Goal: Information Seeking & Learning: Compare options

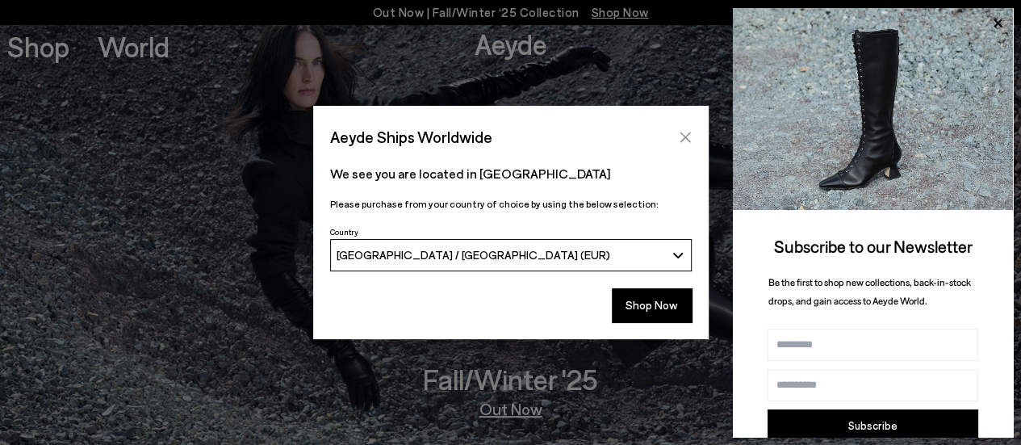
click at [685, 140] on icon "Close" at bounding box center [685, 137] width 13 height 13
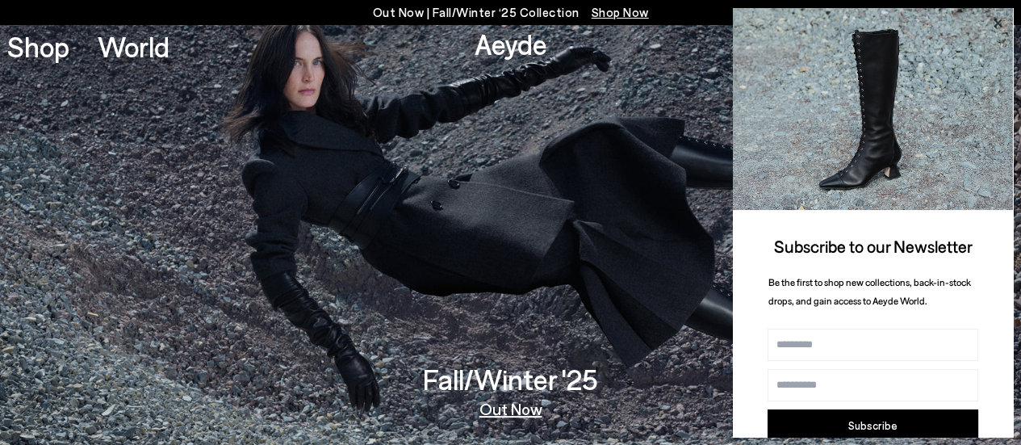
click at [996, 20] on icon at bounding box center [998, 23] width 8 height 8
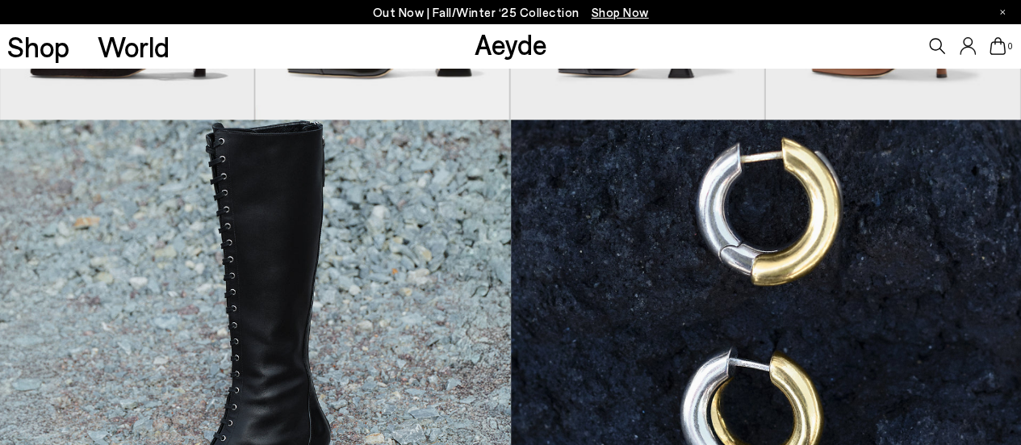
scroll to position [969, 0]
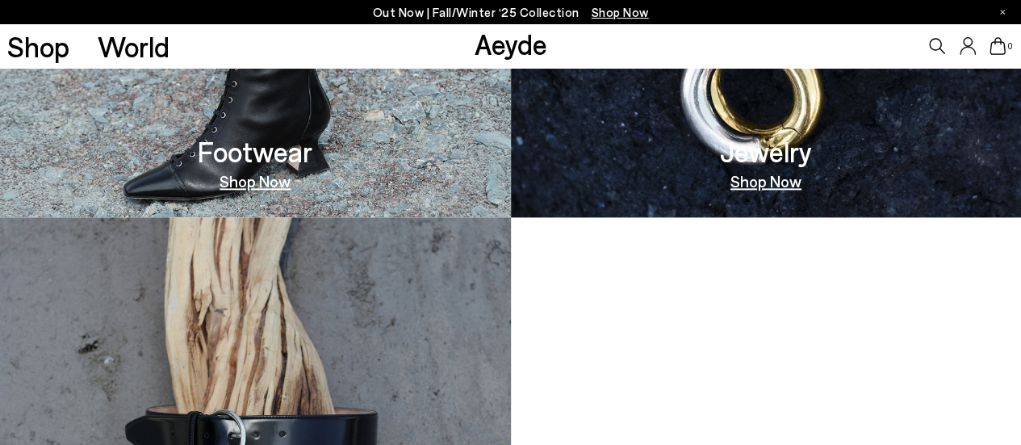
click at [768, 187] on link "Shop Now" at bounding box center [766, 181] width 71 height 16
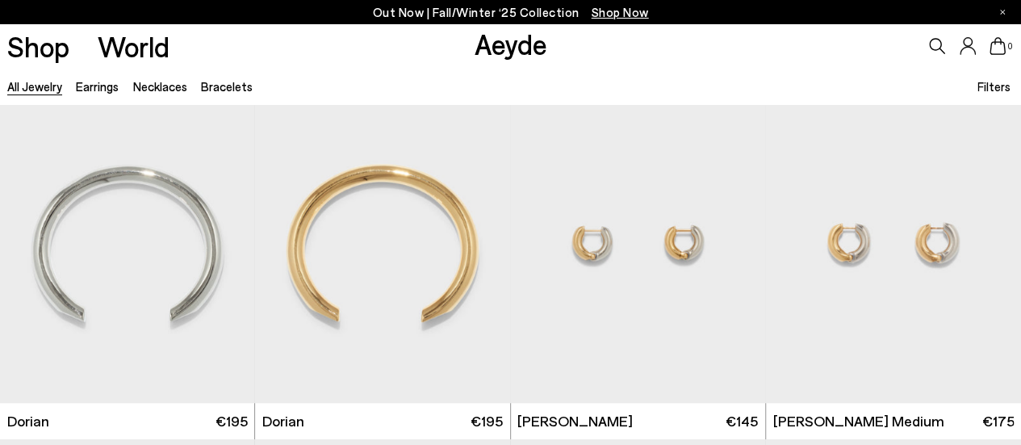
scroll to position [404, 0]
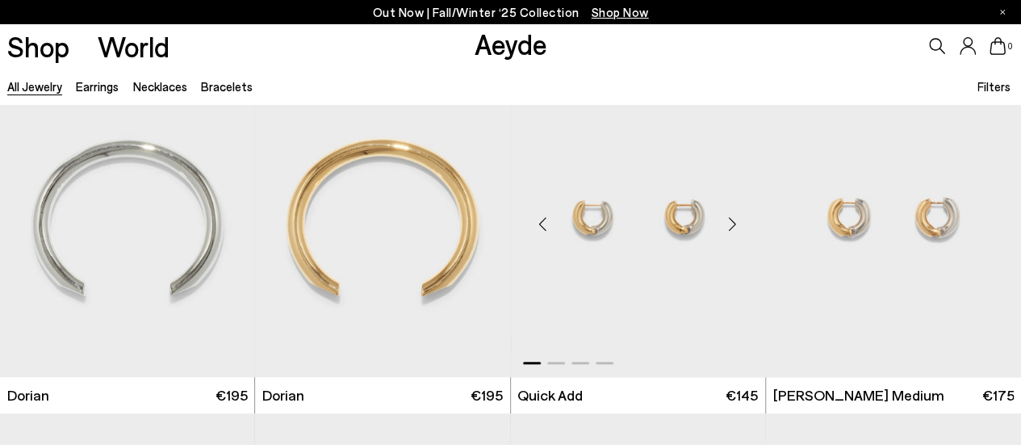
click at [733, 232] on div "Next slide" at bounding box center [733, 223] width 48 height 48
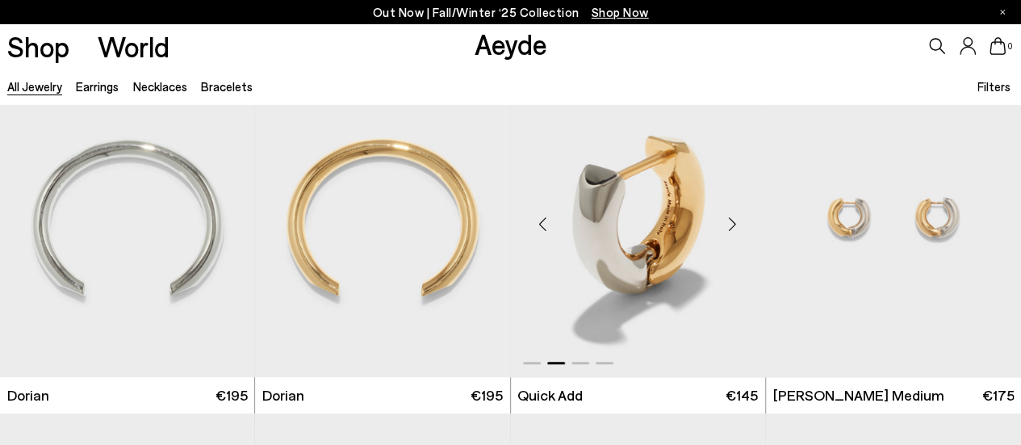
click at [733, 232] on div "Next slide" at bounding box center [733, 223] width 48 height 48
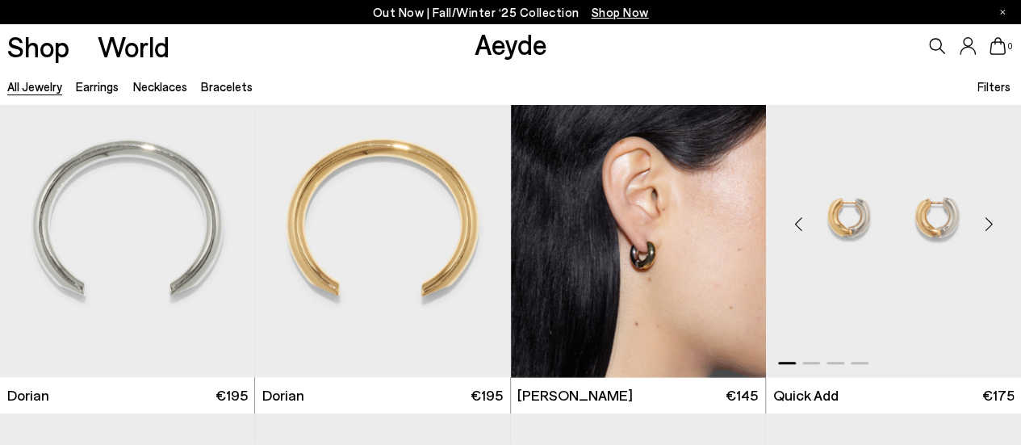
click at [985, 220] on div "Next slide" at bounding box center [989, 223] width 48 height 48
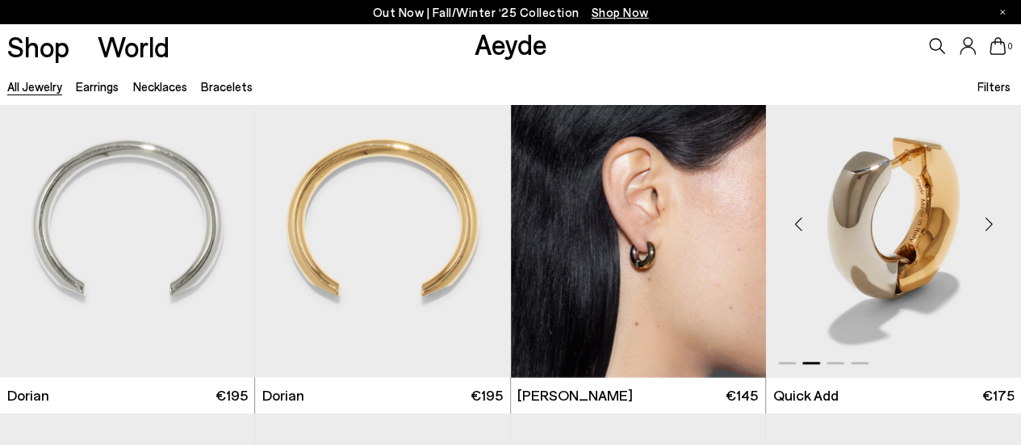
click at [985, 221] on div "Next slide" at bounding box center [989, 223] width 48 height 48
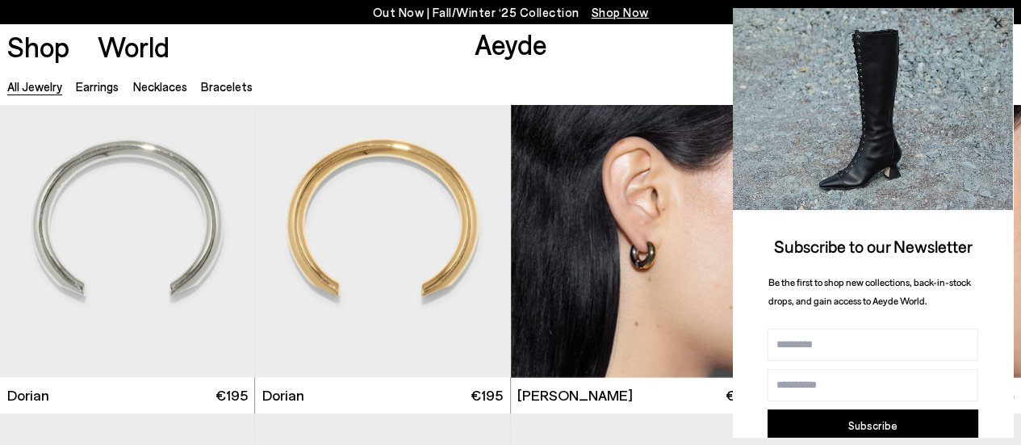
click at [998, 19] on icon at bounding box center [997, 23] width 21 height 21
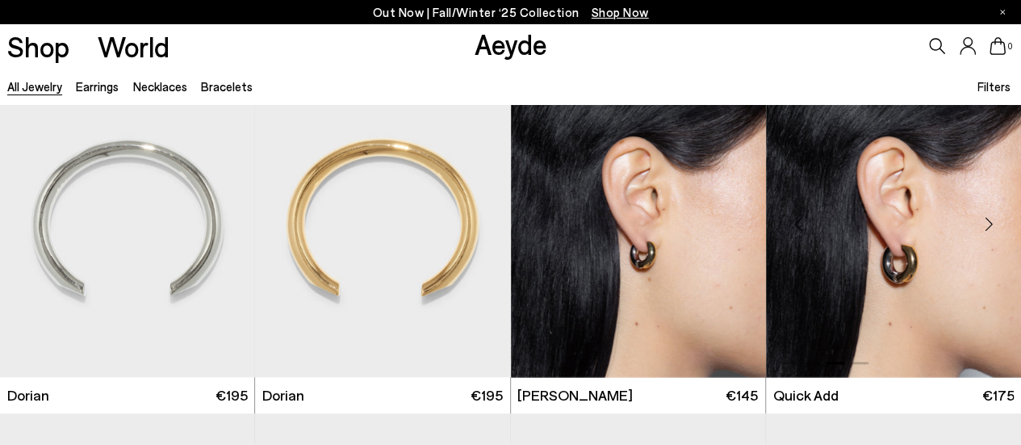
click at [988, 219] on div "Next slide" at bounding box center [989, 223] width 48 height 48
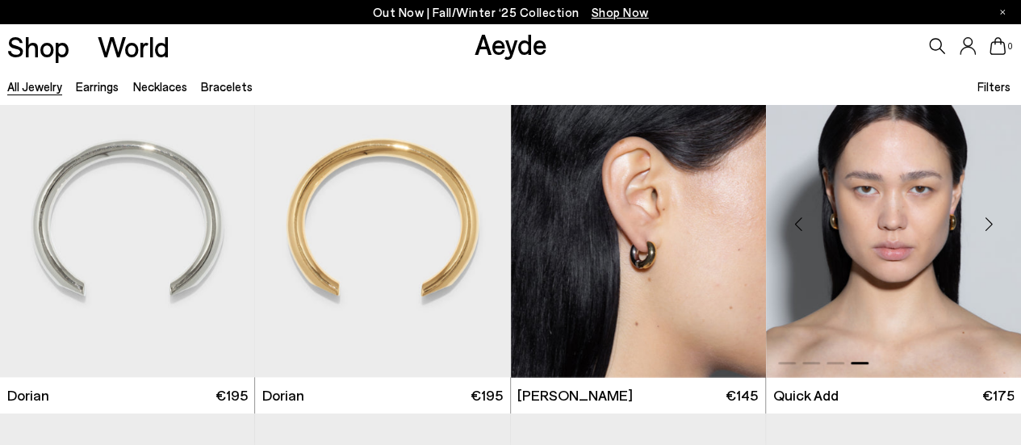
click at [989, 219] on div "Next slide" at bounding box center [989, 223] width 48 height 48
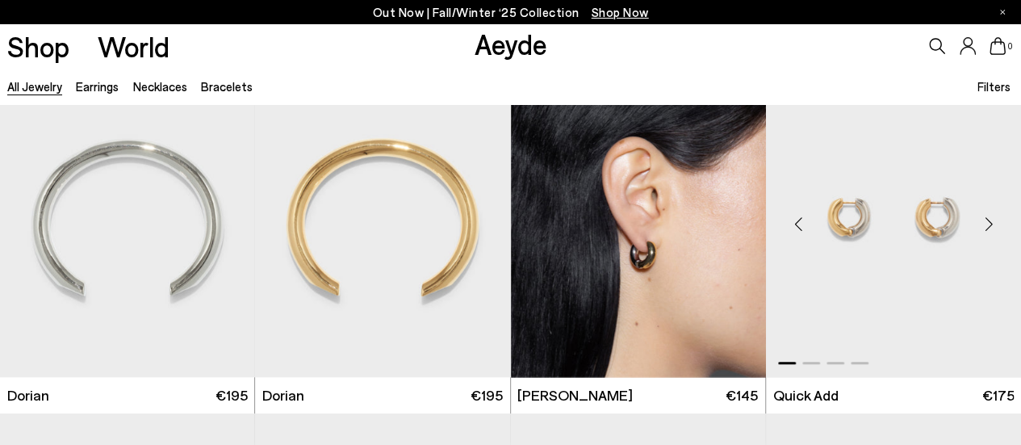
click at [989, 219] on div "Next slide" at bounding box center [989, 223] width 48 height 48
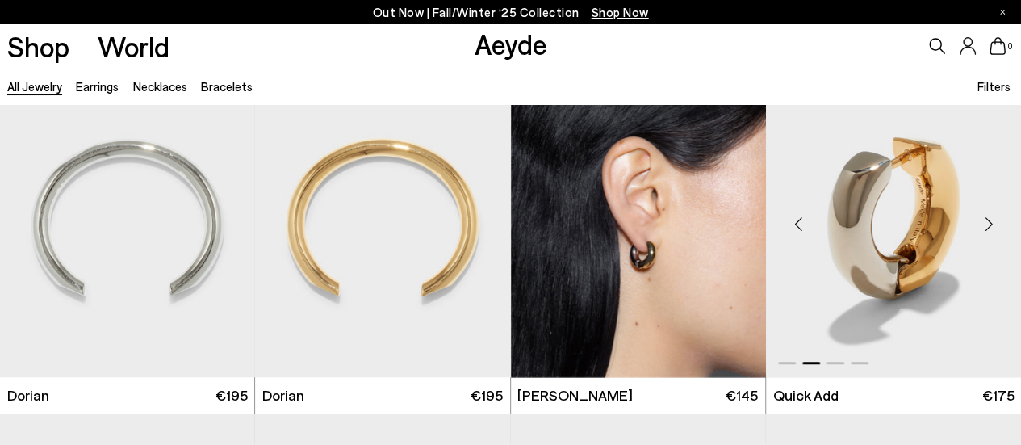
click at [989, 219] on div "Next slide" at bounding box center [989, 223] width 48 height 48
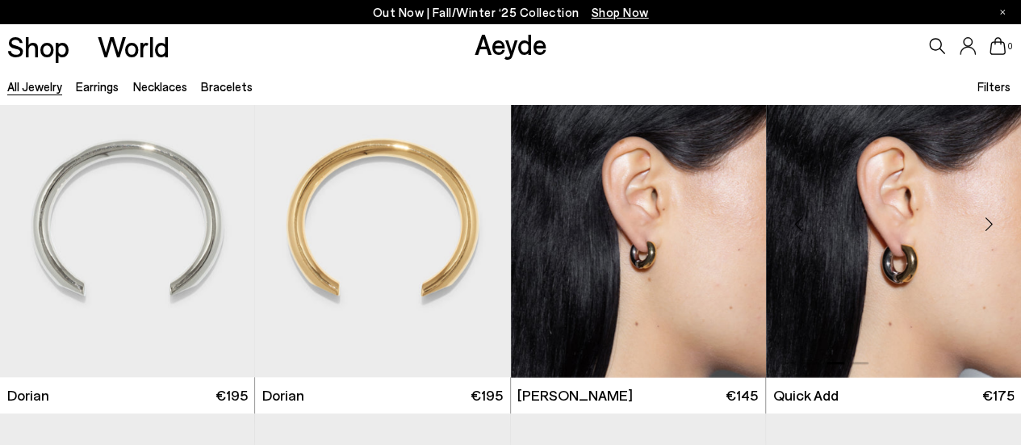
click at [989, 219] on div "Next slide" at bounding box center [989, 223] width 48 height 48
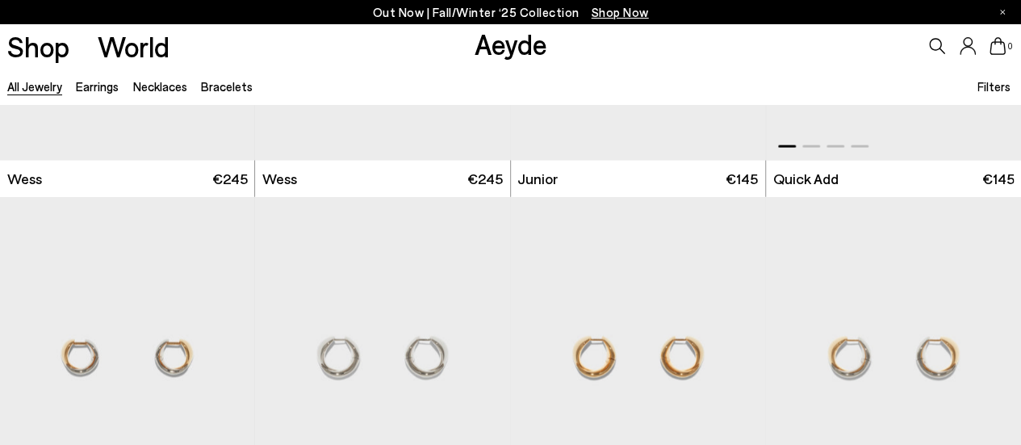
scroll to position [1776, 0]
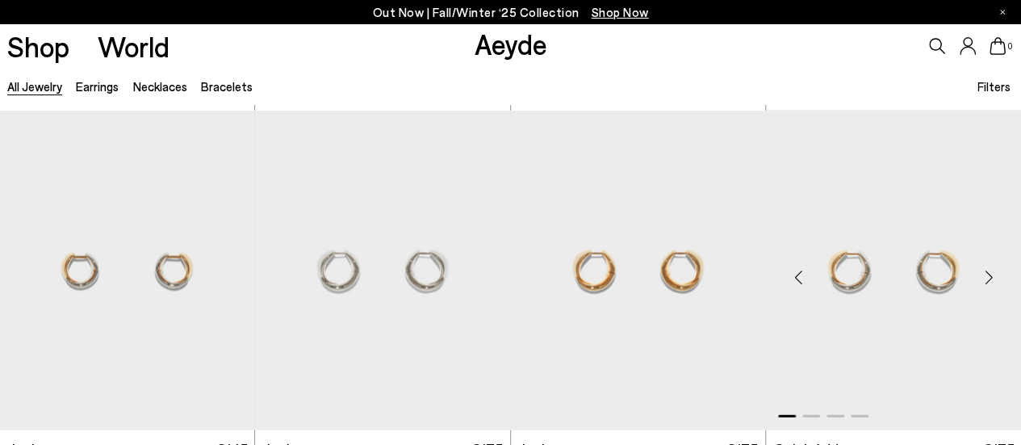
click at [992, 285] on div "Next slide" at bounding box center [989, 277] width 48 height 48
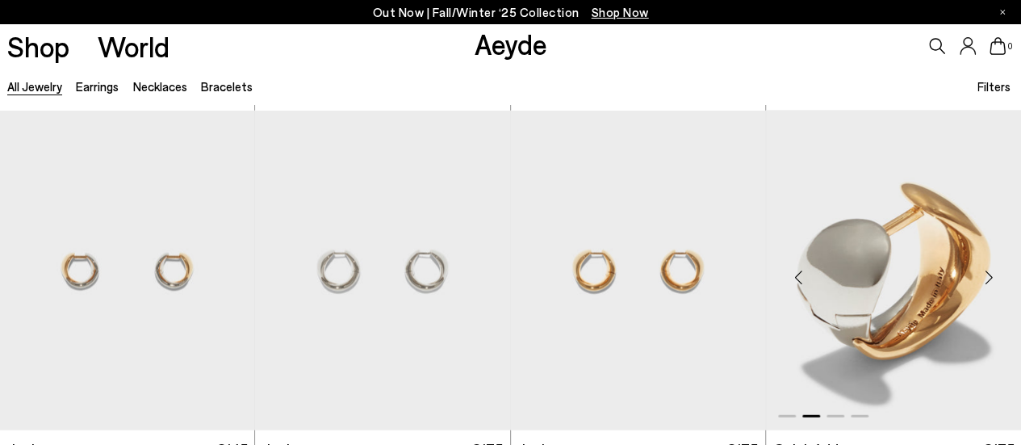
click at [992, 283] on div "Next slide" at bounding box center [989, 277] width 48 height 48
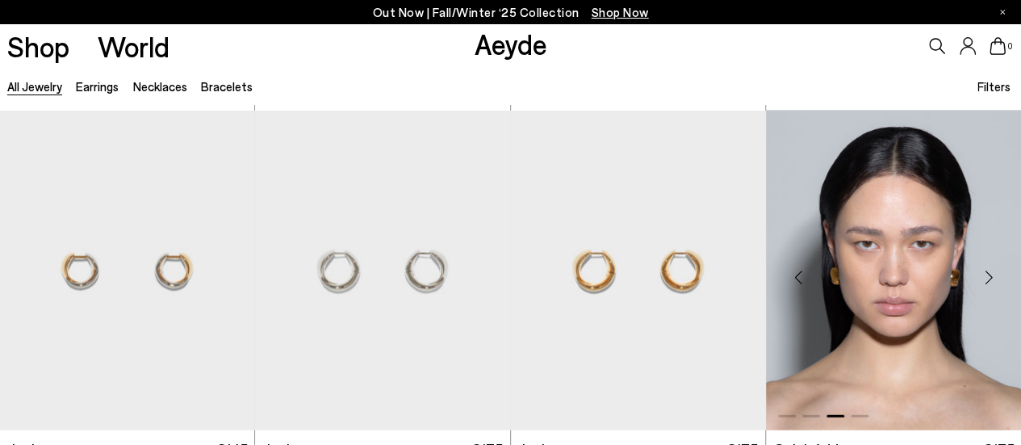
click at [992, 283] on div "Next slide" at bounding box center [989, 277] width 48 height 48
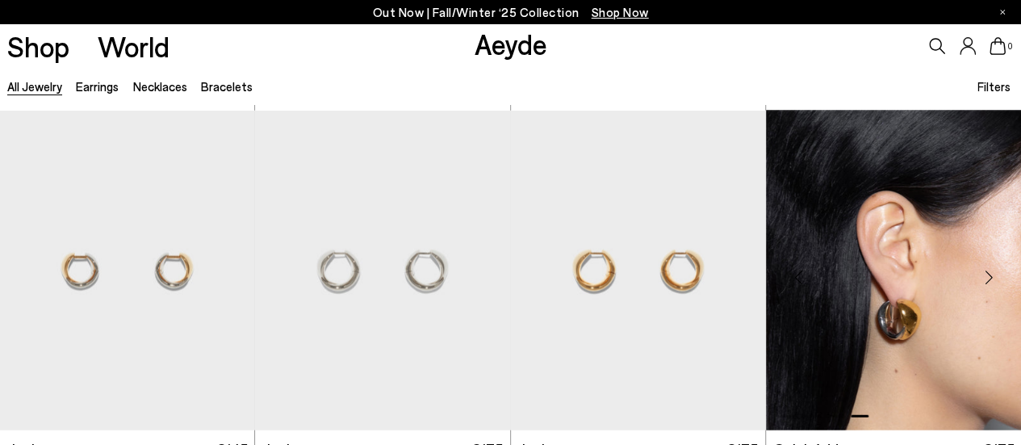
click at [992, 283] on div "Next slide" at bounding box center [989, 277] width 48 height 48
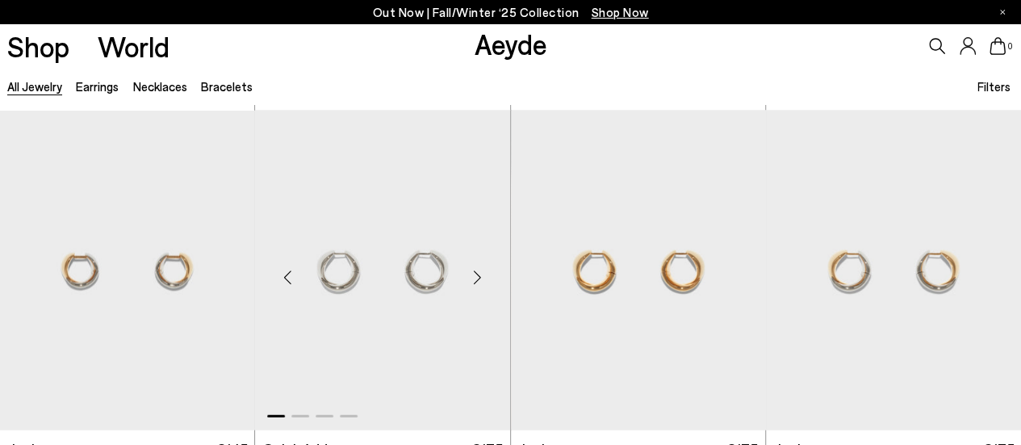
click at [479, 275] on div "Next slide" at bounding box center [478, 277] width 48 height 48
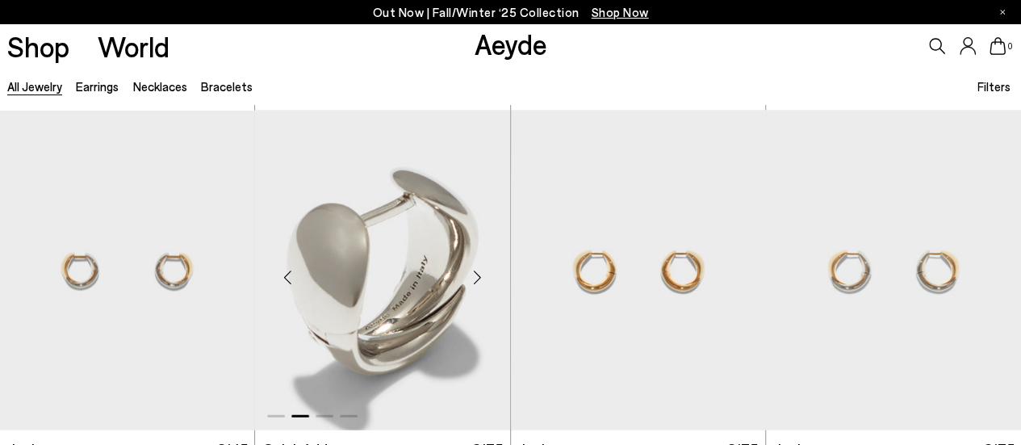
click at [479, 275] on div "Next slide" at bounding box center [478, 277] width 48 height 48
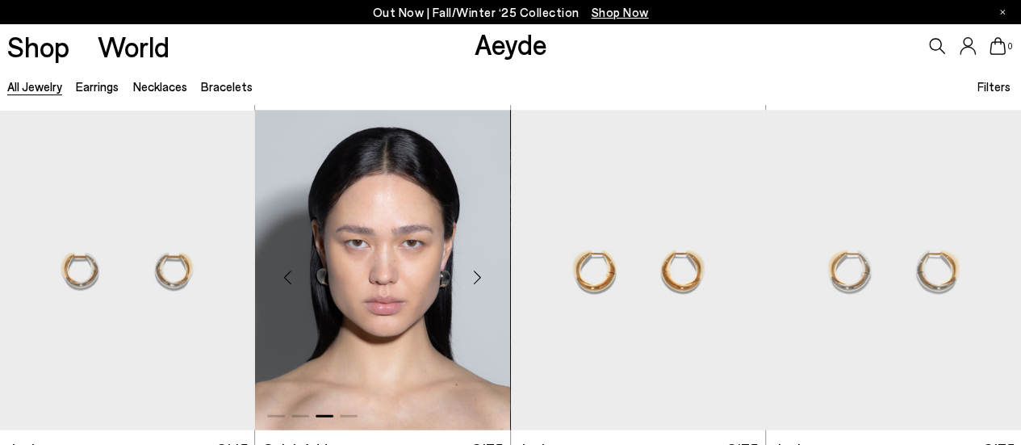
click at [480, 275] on div "Next slide" at bounding box center [478, 277] width 48 height 48
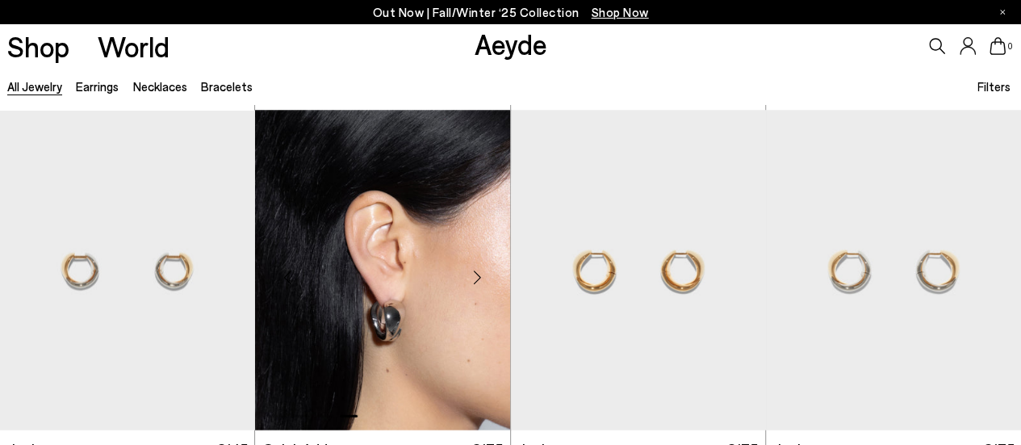
scroll to position [2180, 0]
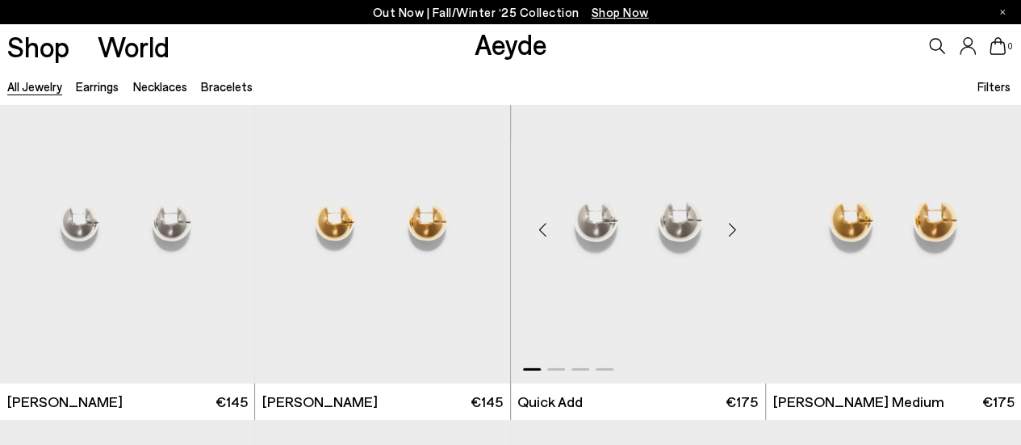
click at [736, 234] on div "Next slide" at bounding box center [733, 230] width 48 height 48
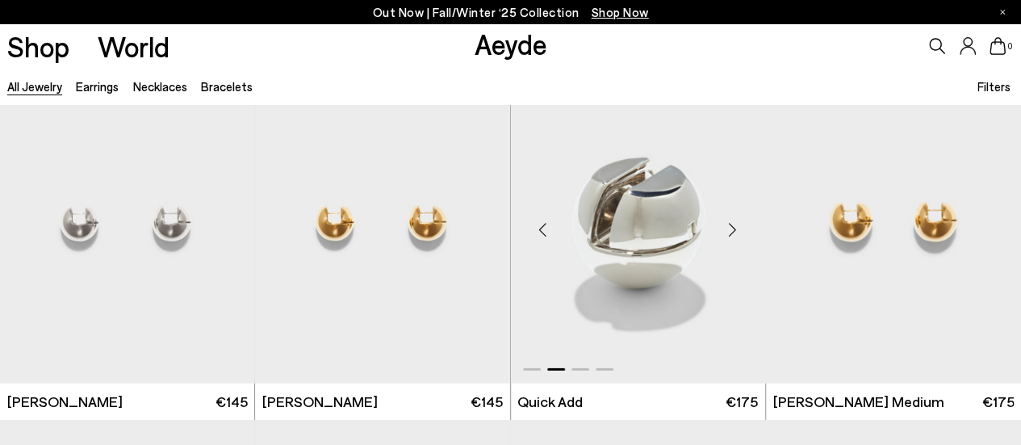
click at [736, 234] on div "Next slide" at bounding box center [733, 230] width 48 height 48
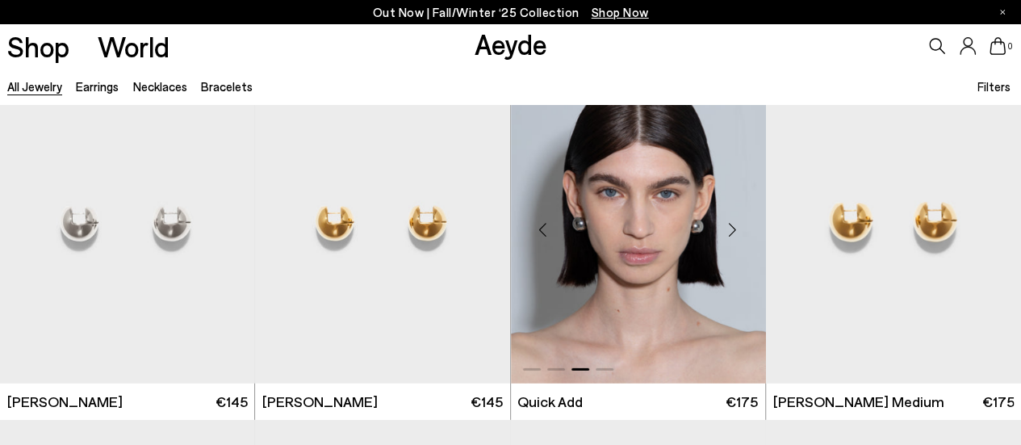
click at [736, 234] on div "Next slide" at bounding box center [733, 230] width 48 height 48
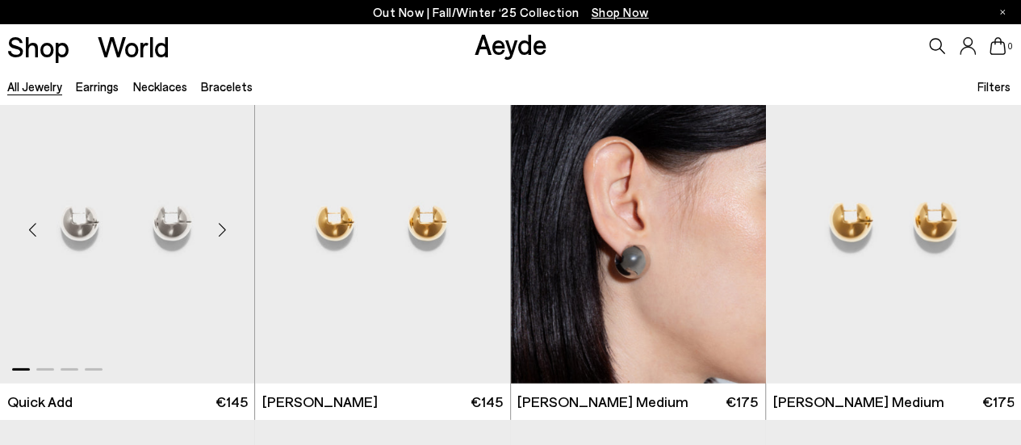
click at [227, 222] on div "Next slide" at bounding box center [222, 230] width 48 height 48
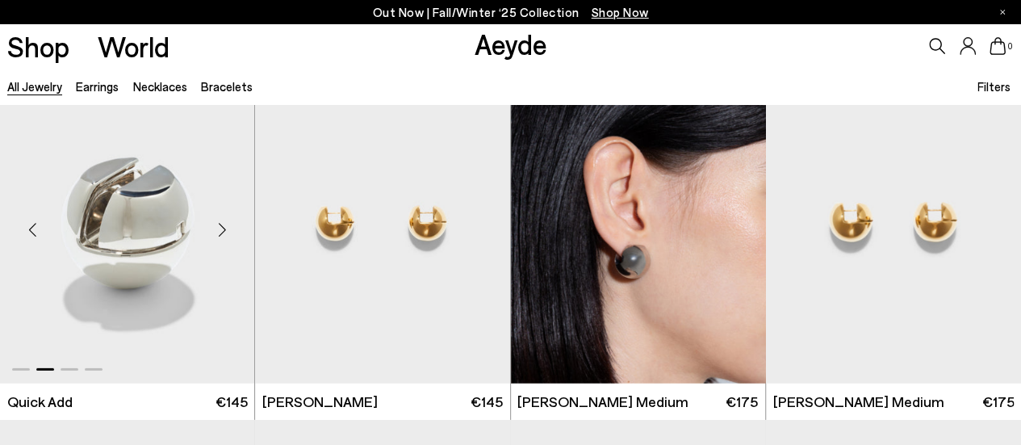
click at [227, 230] on div "Next slide" at bounding box center [222, 230] width 48 height 48
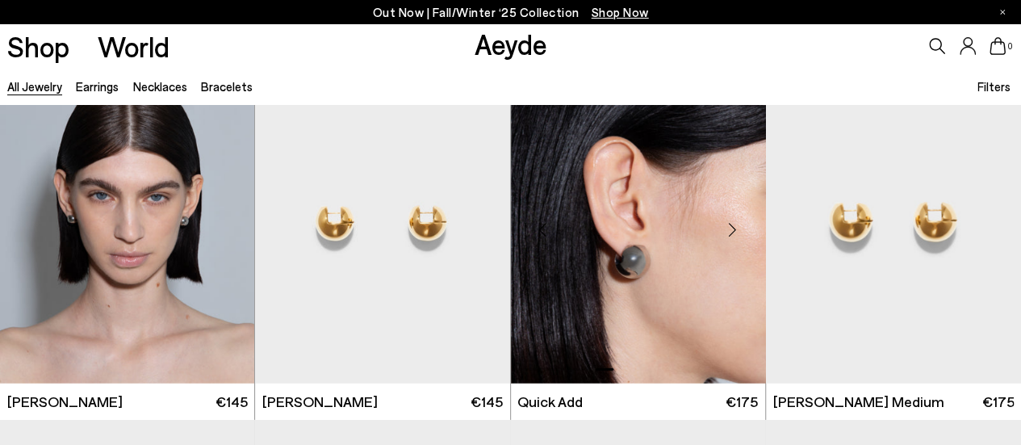
click at [743, 230] on div "Next slide" at bounding box center [733, 230] width 48 height 48
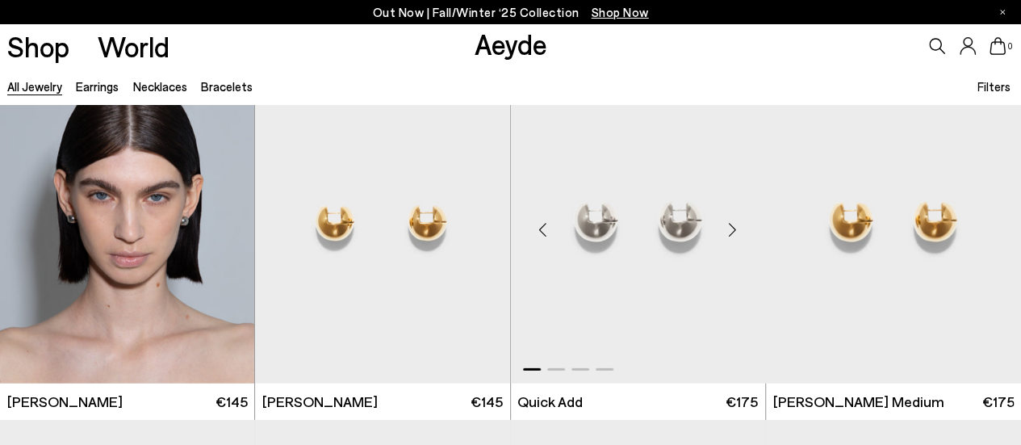
click at [738, 228] on div "Next slide" at bounding box center [733, 230] width 48 height 48
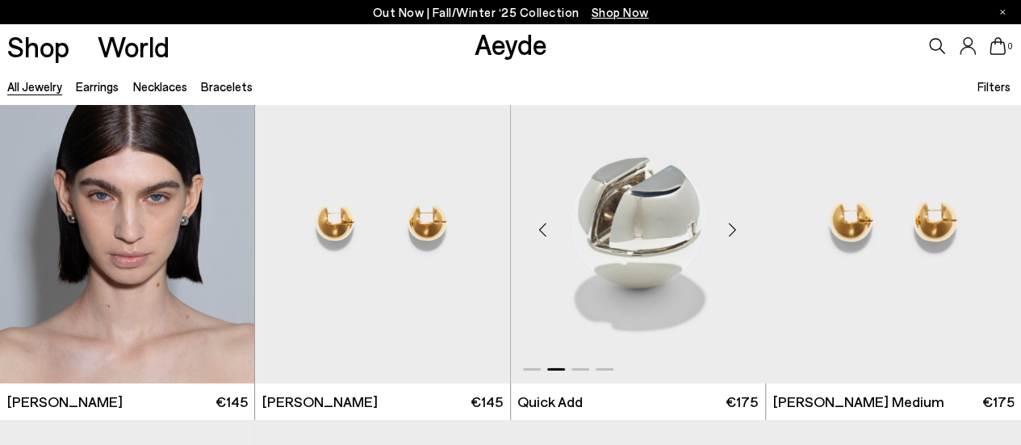
click at [738, 228] on div "Next slide" at bounding box center [733, 230] width 48 height 48
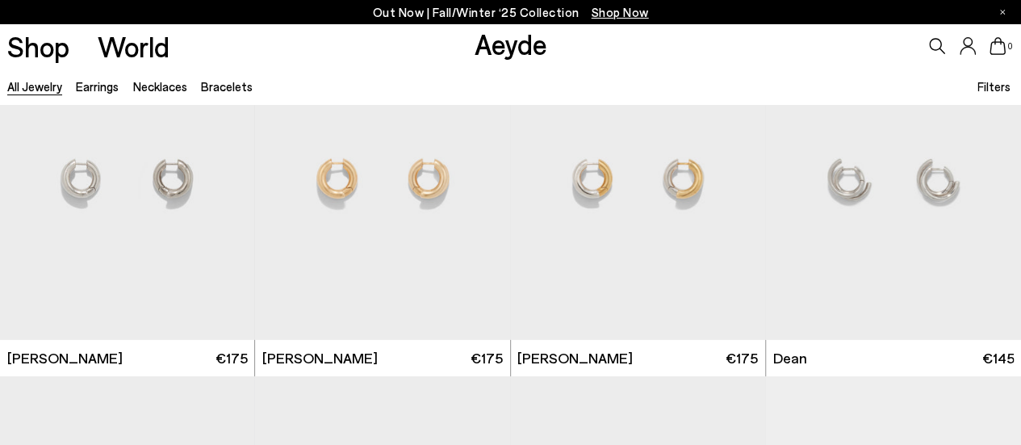
scroll to position [2584, 0]
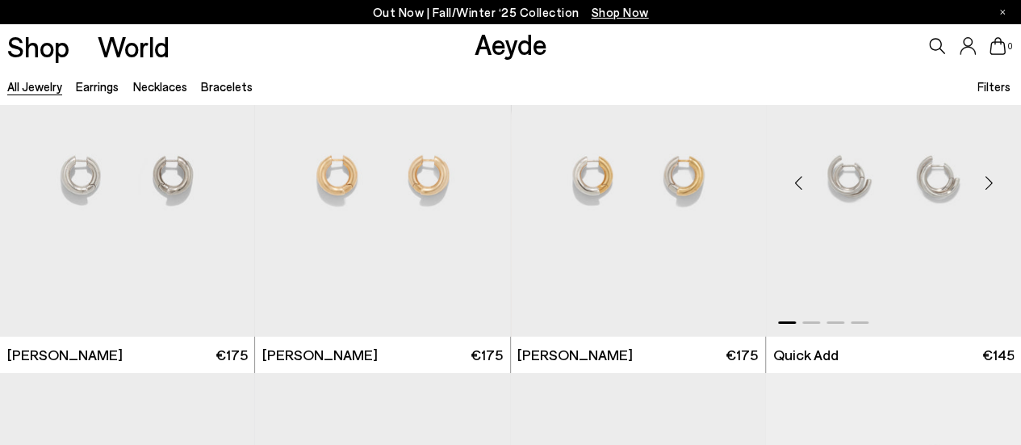
click at [991, 182] on div "Next slide" at bounding box center [989, 182] width 48 height 48
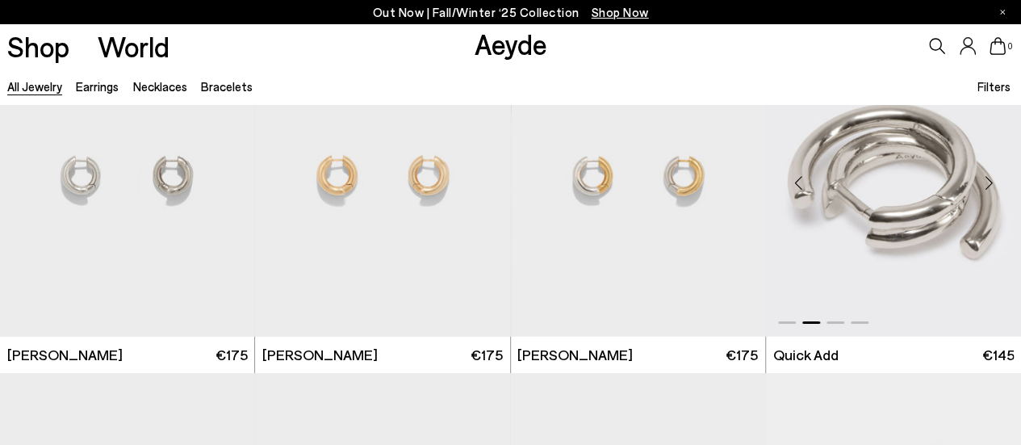
click at [988, 182] on div "Next slide" at bounding box center [989, 182] width 48 height 48
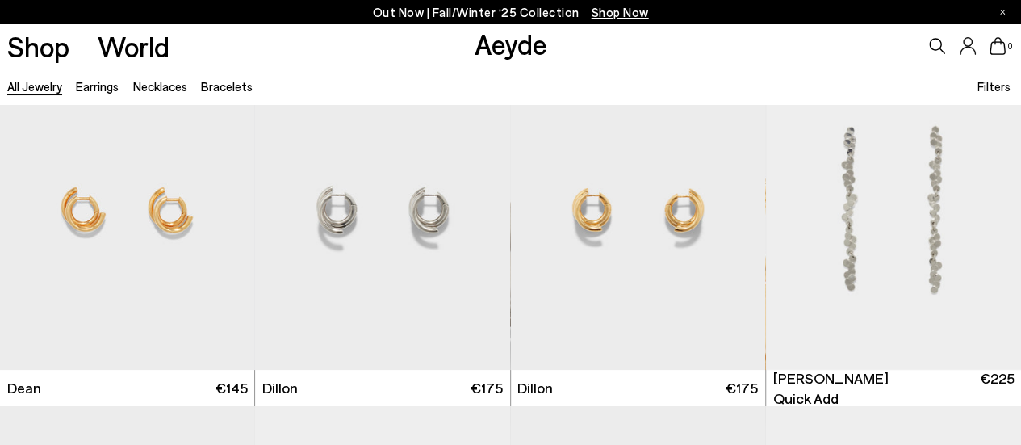
scroll to position [3229, 0]
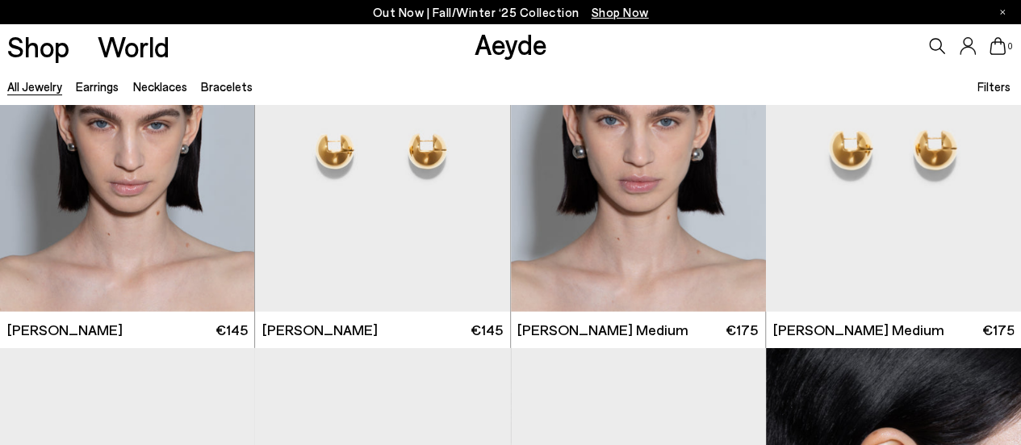
scroll to position [2180, 0]
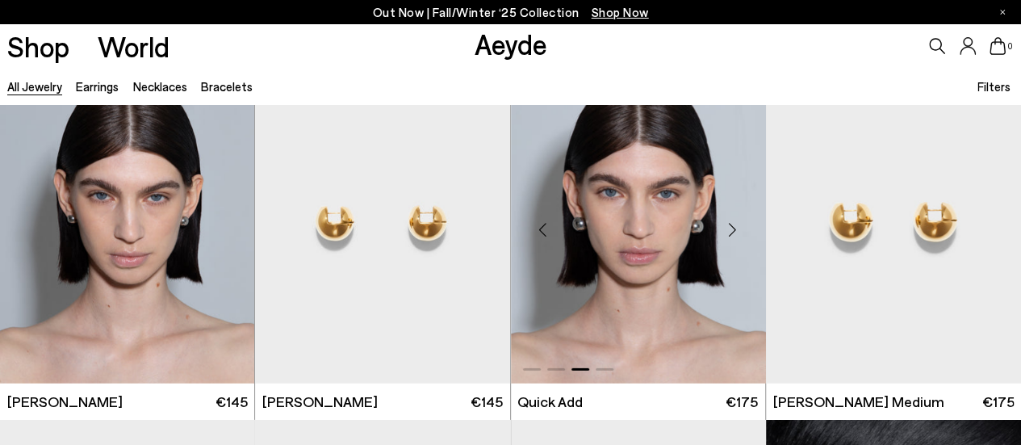
click at [735, 230] on div "Next slide" at bounding box center [733, 230] width 48 height 48
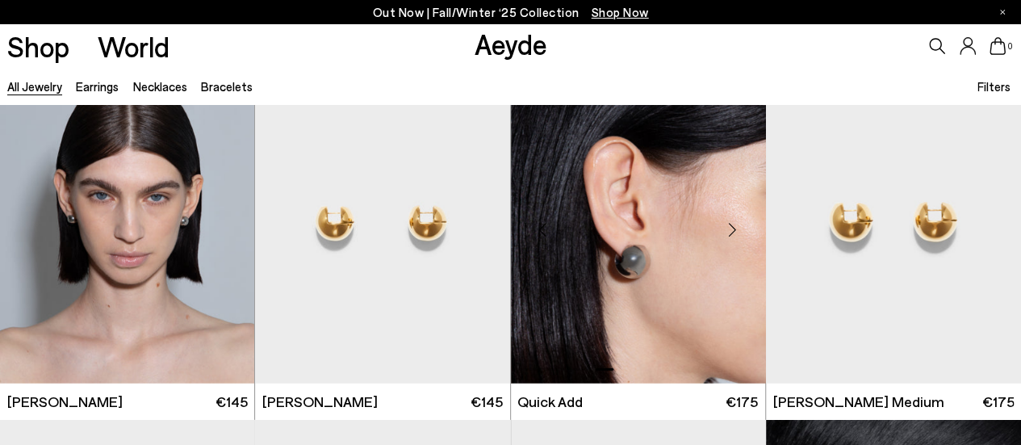
click at [735, 230] on div "Next slide" at bounding box center [733, 230] width 48 height 48
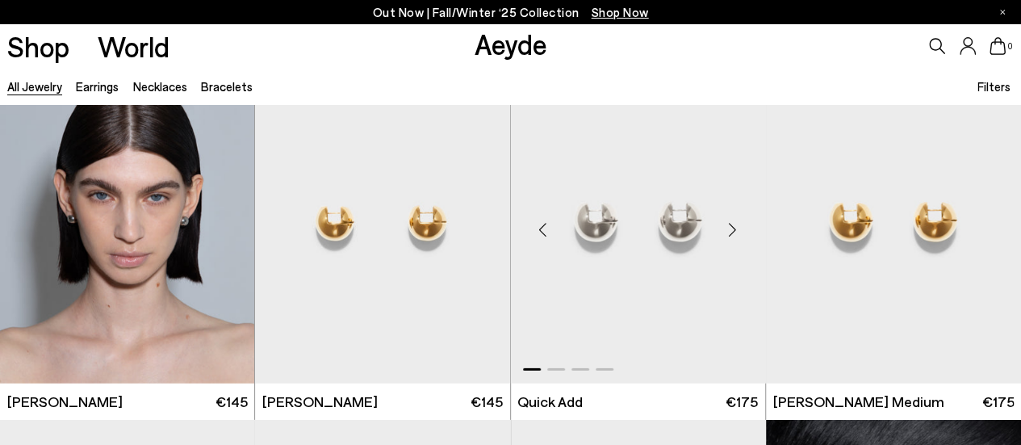
click at [735, 230] on div "Next slide" at bounding box center [733, 230] width 48 height 48
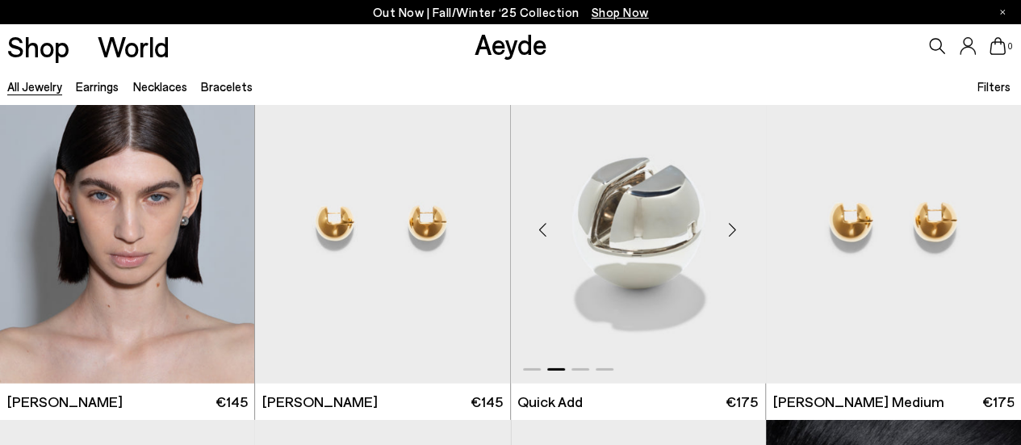
click at [735, 230] on div "Next slide" at bounding box center [733, 230] width 48 height 48
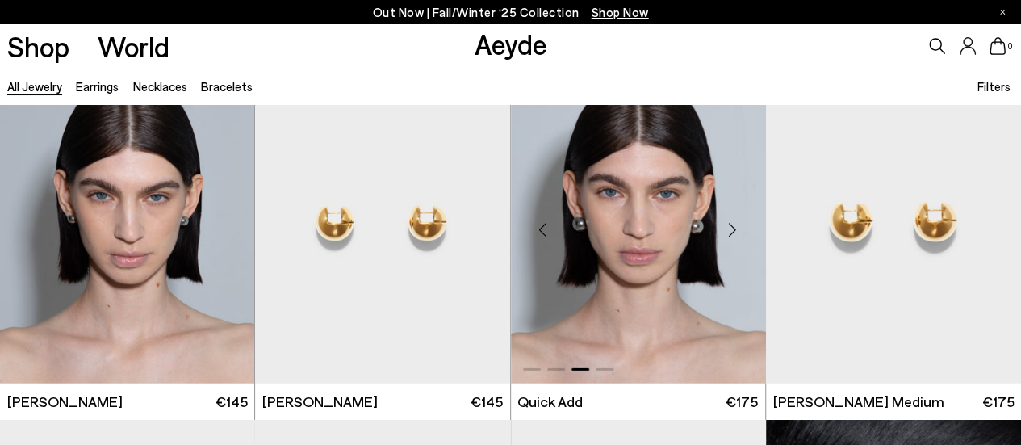
scroll to position [2261, 0]
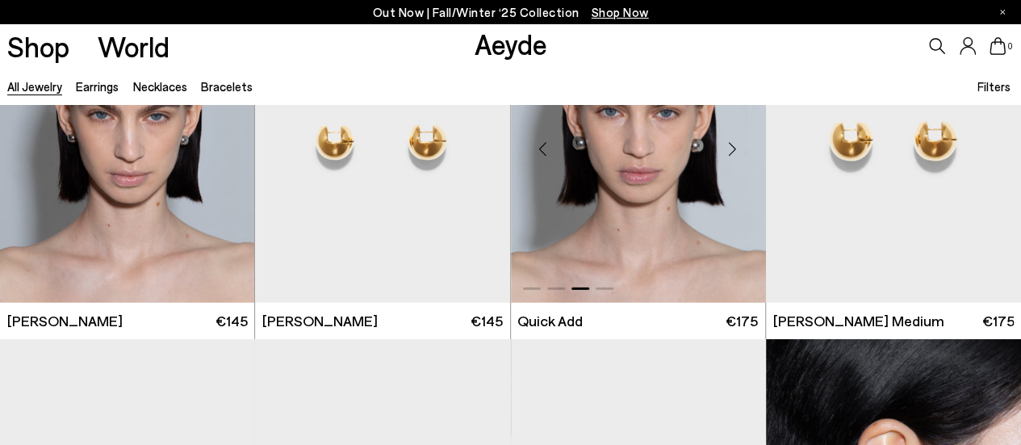
click at [673, 254] on img "3 / 4" at bounding box center [638, 142] width 255 height 321
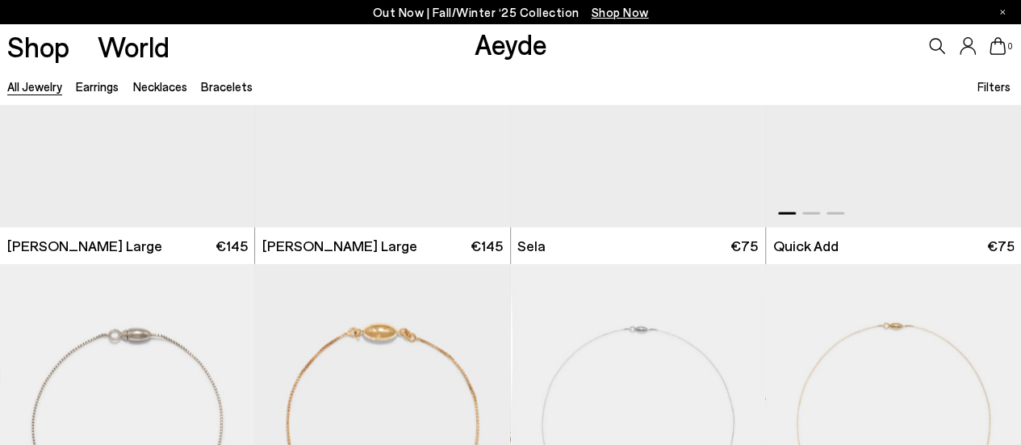
scroll to position [7832, 0]
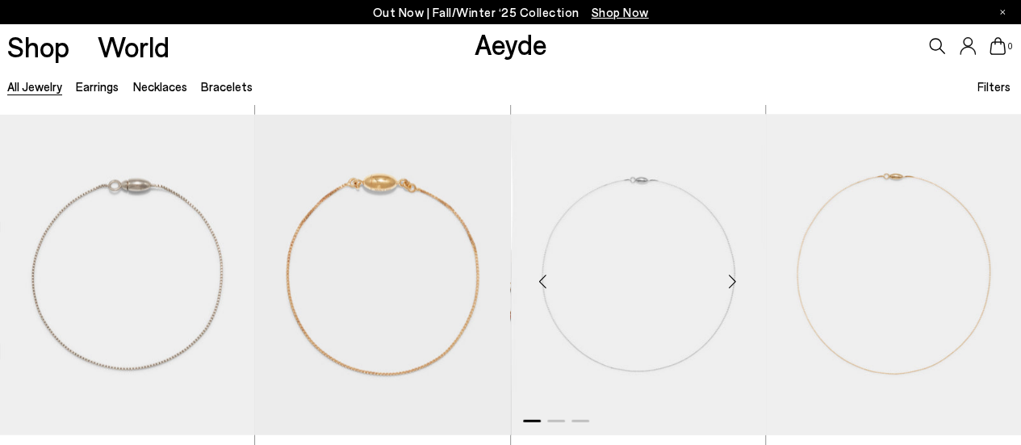
click at [732, 278] on div "Next slide" at bounding box center [733, 281] width 48 height 48
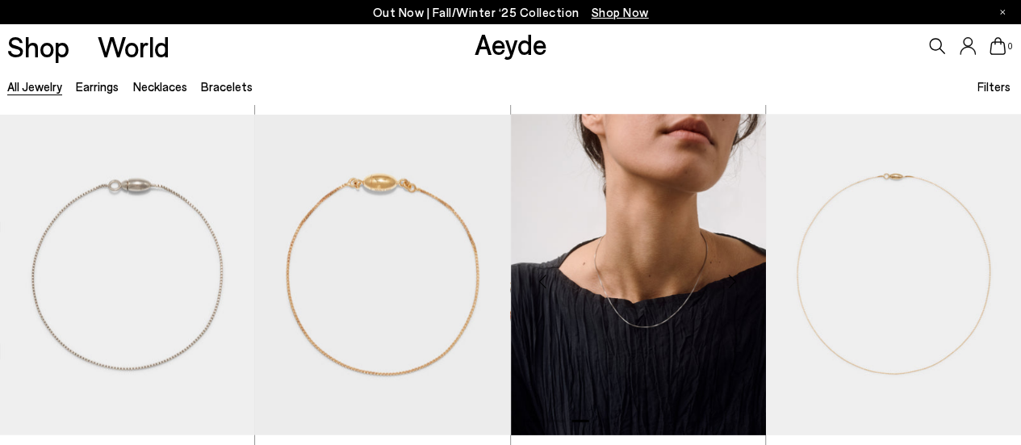
click at [732, 278] on div "Next slide" at bounding box center [733, 281] width 48 height 48
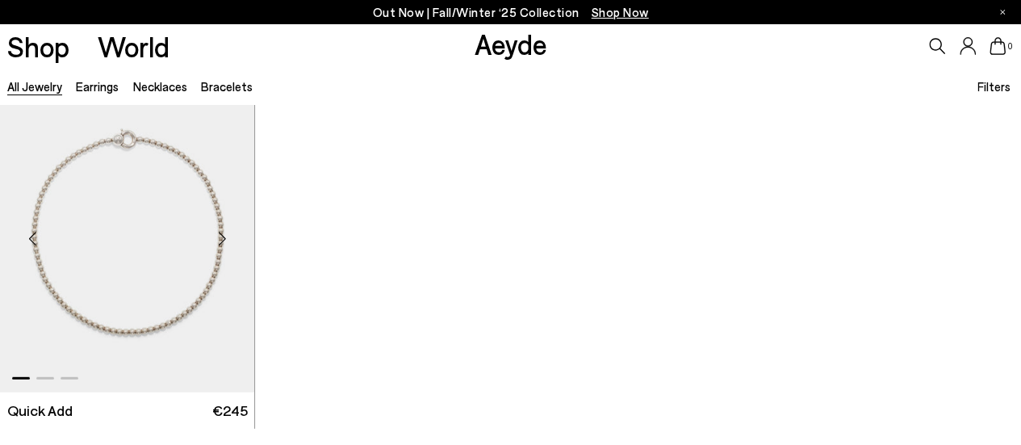
scroll to position [8137, 0]
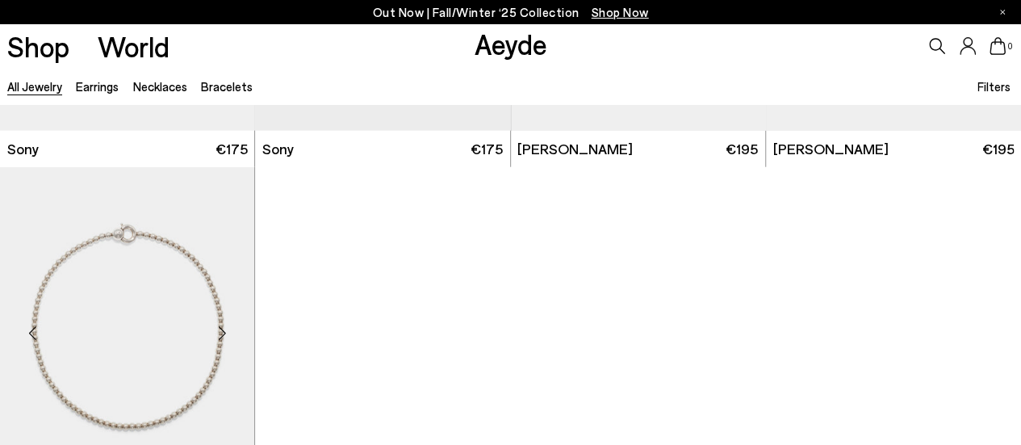
click at [219, 336] on div "Next slide" at bounding box center [222, 333] width 48 height 48
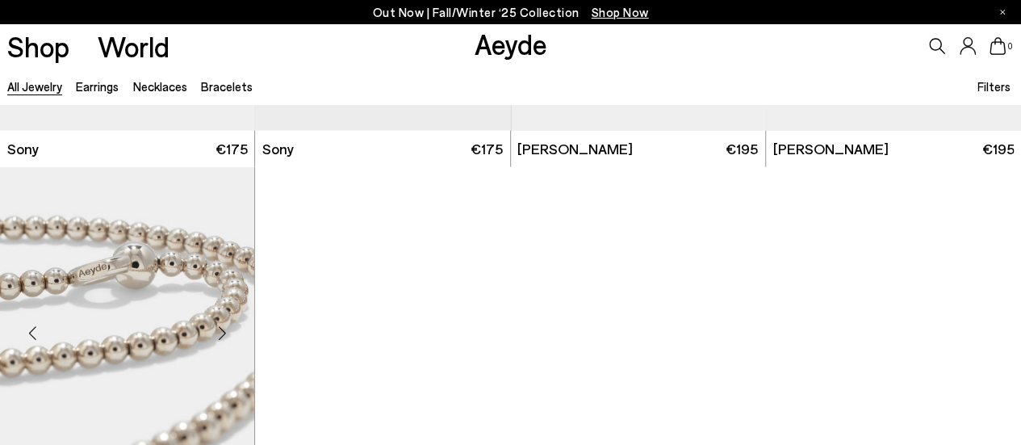
click at [219, 335] on div "Next slide" at bounding box center [222, 333] width 48 height 48
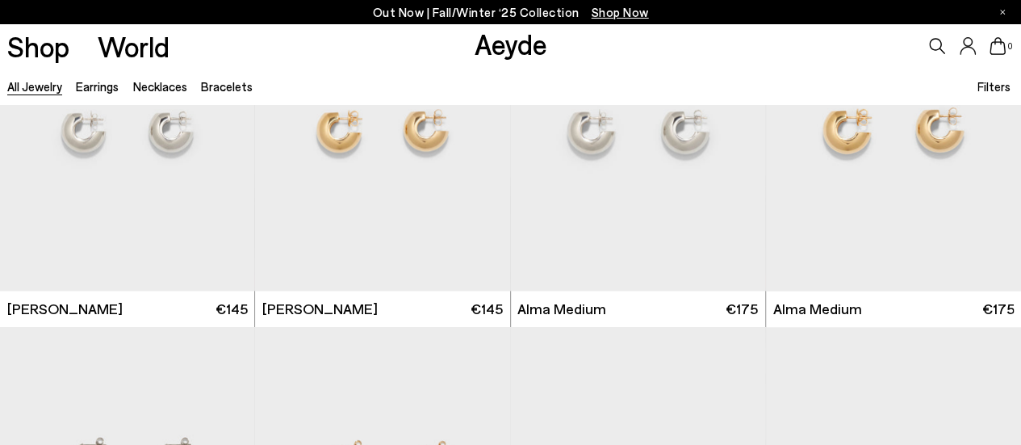
scroll to position [0, 0]
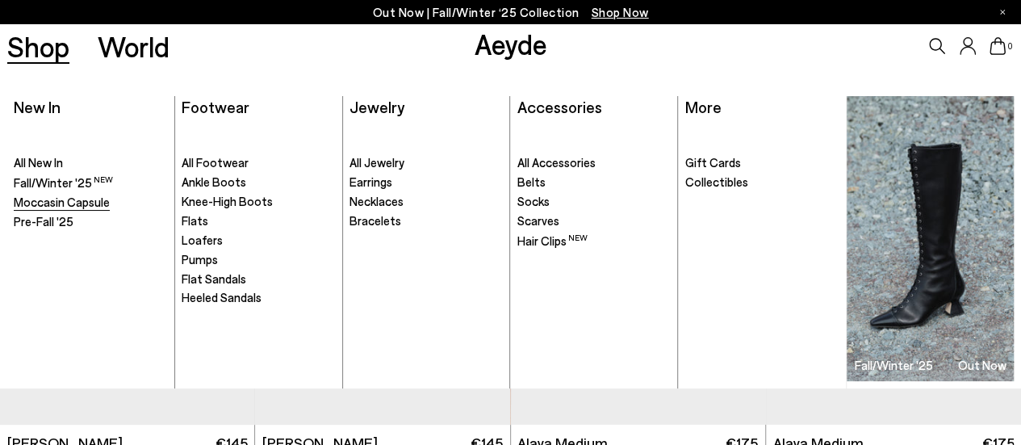
click at [63, 206] on span "Moccasin Capsule" at bounding box center [62, 202] width 96 height 15
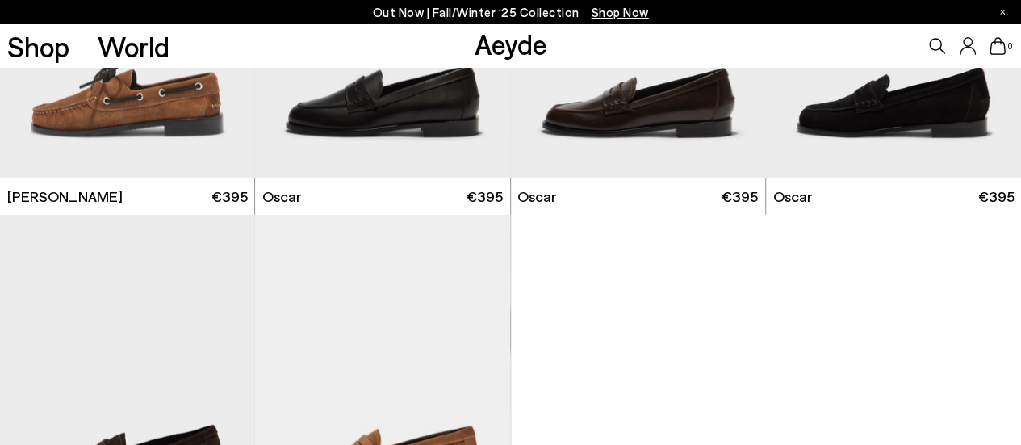
scroll to position [1857, 0]
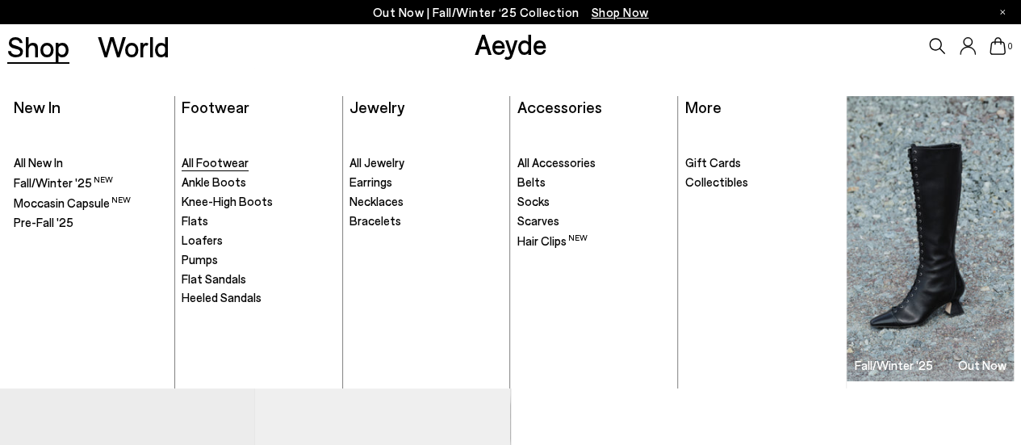
click at [203, 166] on span "All Footwear" at bounding box center [215, 162] width 67 height 15
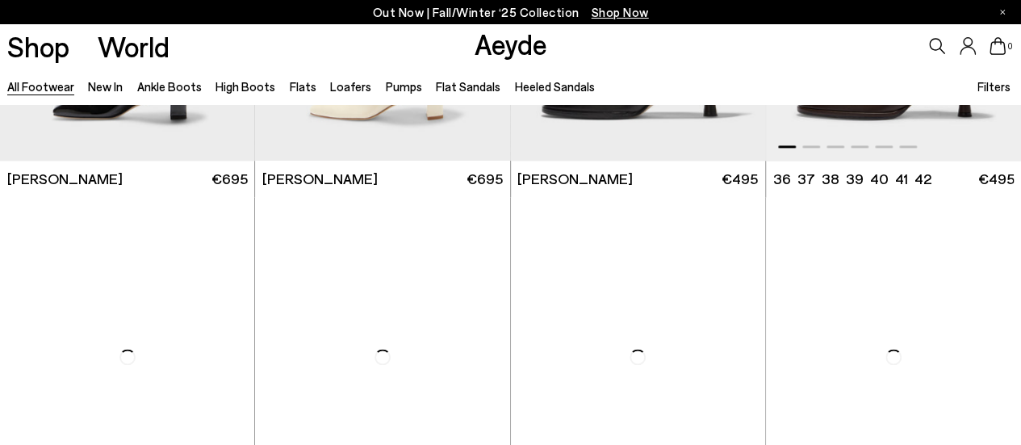
scroll to position [7266, 0]
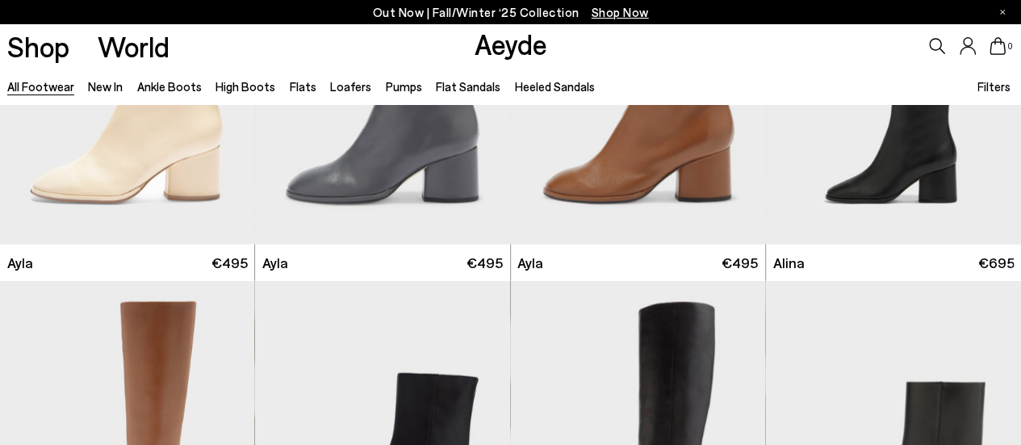
scroll to position [7670, 0]
